Goal: Obtain resource: Obtain resource

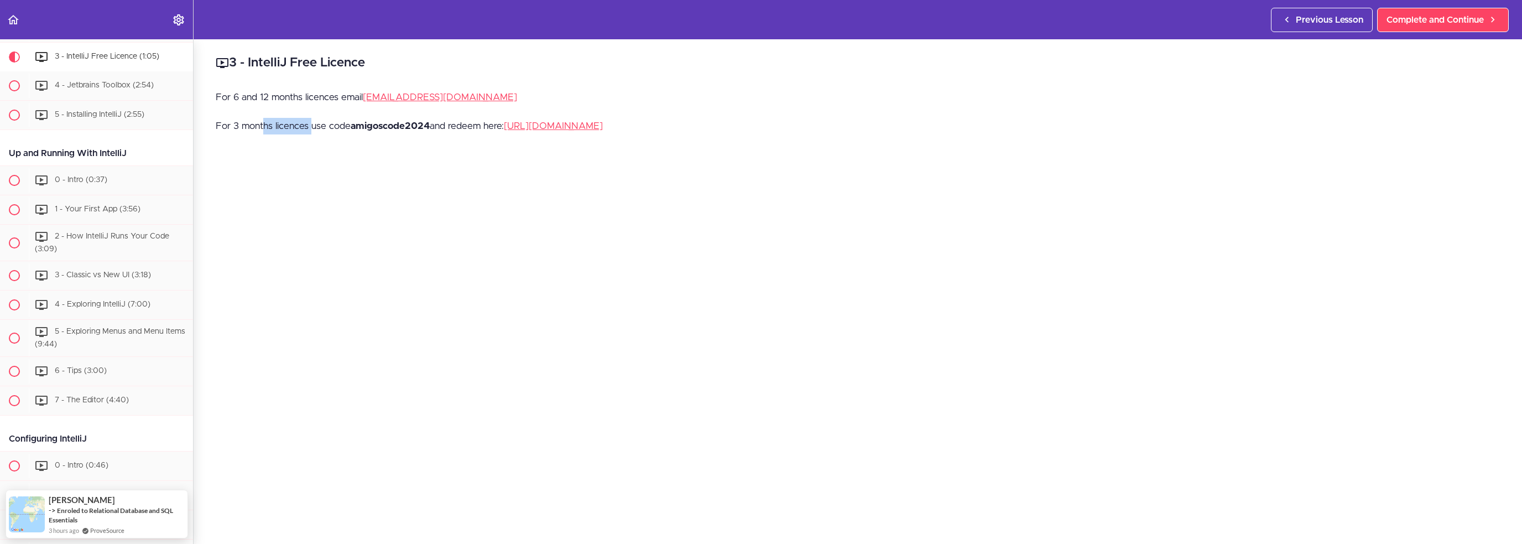
drag, startPoint x: 262, startPoint y: 124, endPoint x: 381, endPoint y: 123, distance: 118.9
click at [314, 123] on p "For 3 months licences use code amigoscode2024 and redeem here: [URL][DOMAIN_NAM…" at bounding box center [858, 126] width 1284 height 17
click at [381, 123] on strong "amigoscode2024" at bounding box center [390, 125] width 79 height 9
drag, startPoint x: 402, startPoint y: 123, endPoint x: 449, endPoint y: 122, distance: 47.0
click at [448, 122] on p "For 3 months licences use code amigoscode2024 and redeem here: [URL][DOMAIN_NAM…" at bounding box center [858, 126] width 1284 height 17
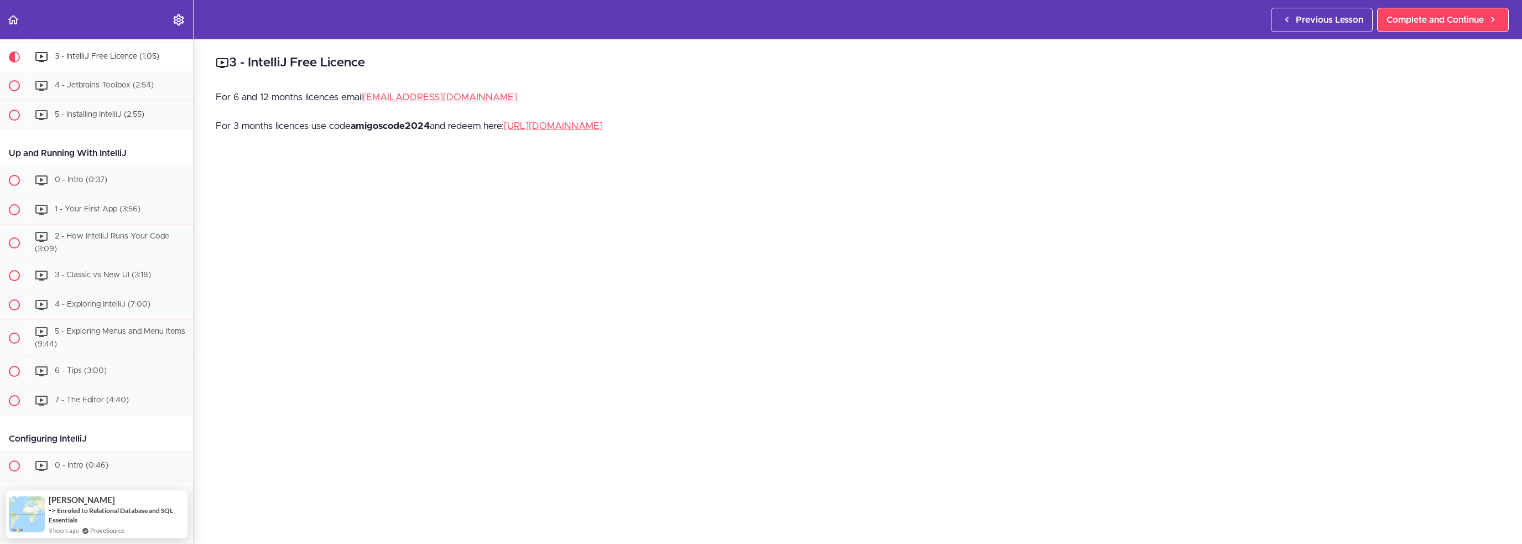
click at [461, 122] on p "For 3 months licences use code amigoscode2024 and redeem here: [URL][DOMAIN_NAM…" at bounding box center [858, 126] width 1284 height 17
drag, startPoint x: 431, startPoint y: 125, endPoint x: 353, endPoint y: 124, distance: 78.0
click at [353, 124] on strong "amigoscode2024" at bounding box center [390, 125] width 79 height 9
copy strong "amigoscode2024"
click at [639, 132] on p "For 3 months licences use code amigoscode2024 and redeem here: [URL][DOMAIN_NAM…" at bounding box center [858, 126] width 1284 height 17
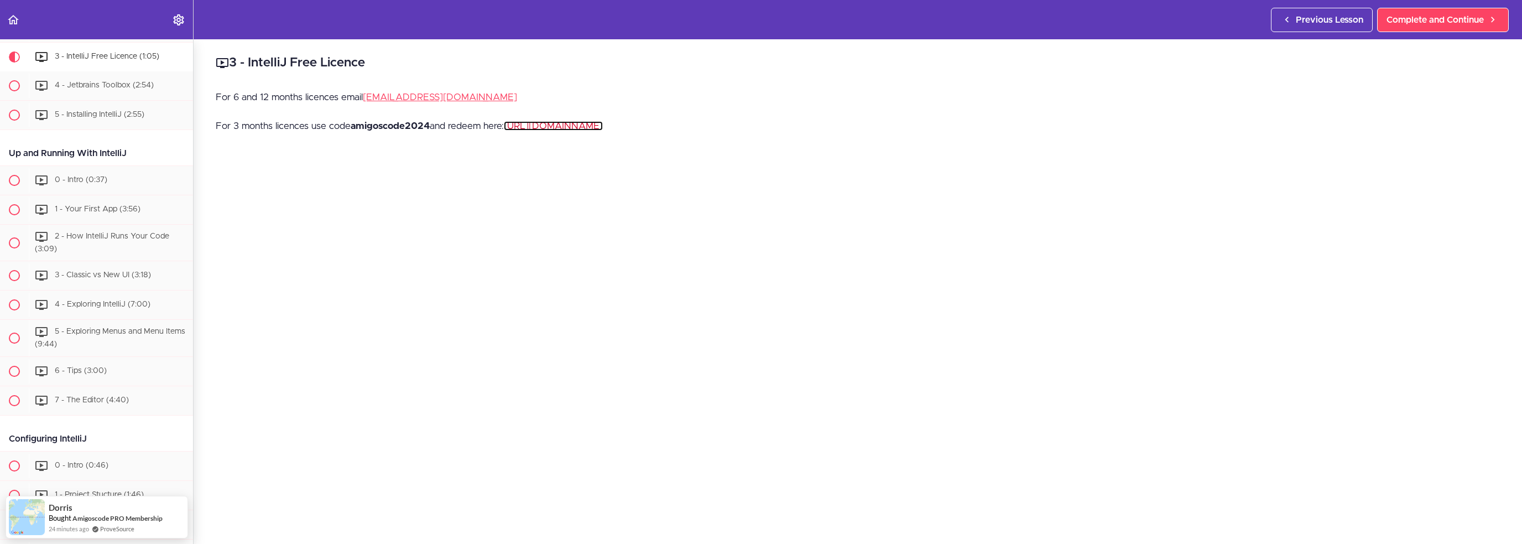
click at [603, 128] on link "[URL][DOMAIN_NAME]" at bounding box center [553, 125] width 99 height 9
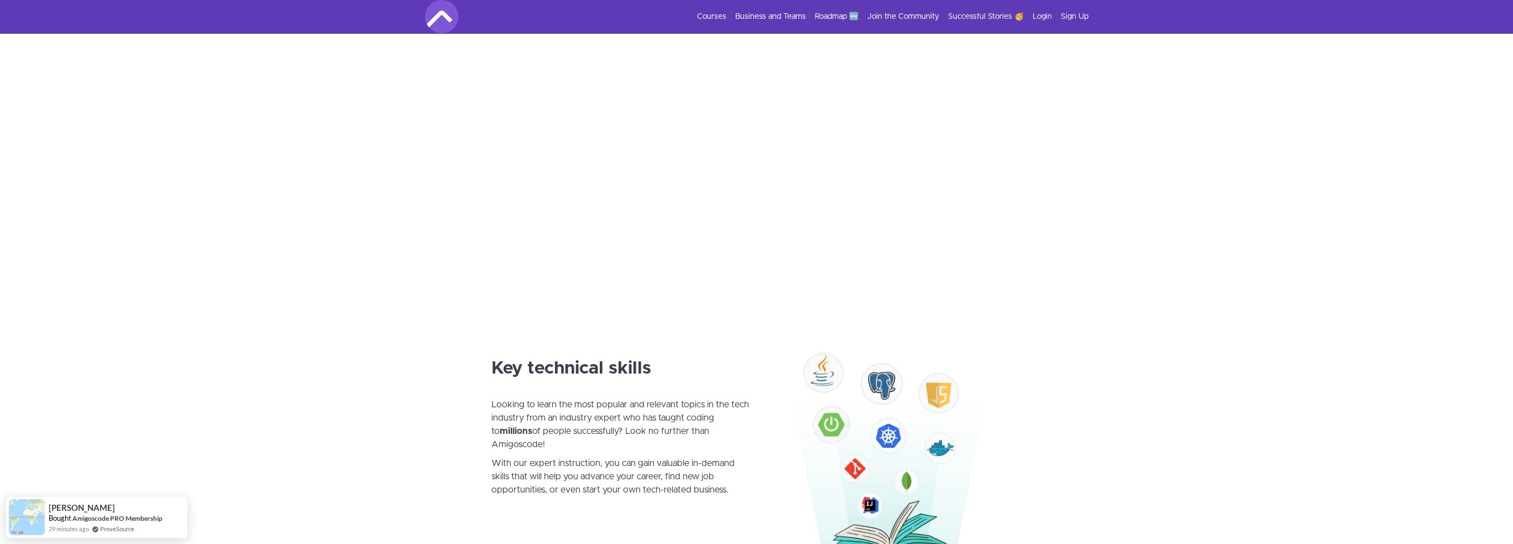
scroll to position [111, 0]
